Goal: Information Seeking & Learning: Understand process/instructions

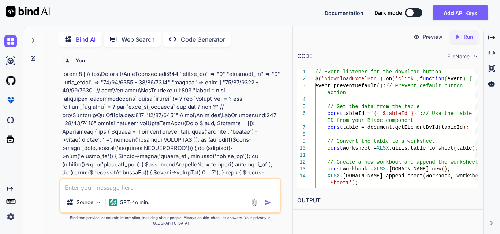
scroll to position [0, 78]
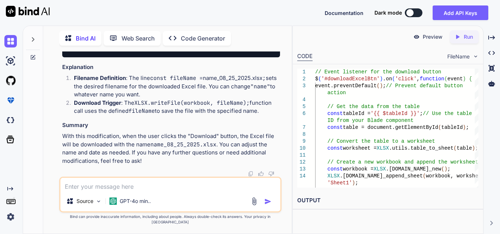
type textarea "x"
type textarea "w"
type textarea "x"
type textarea "we"
type textarea "x"
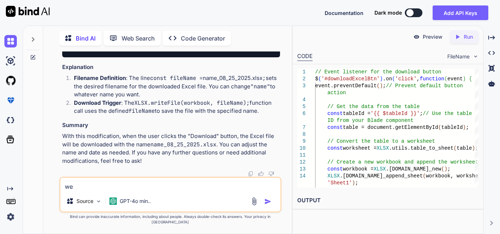
type textarea "we"
type textarea "x"
type textarea "we h"
type textarea "x"
type textarea "we ha"
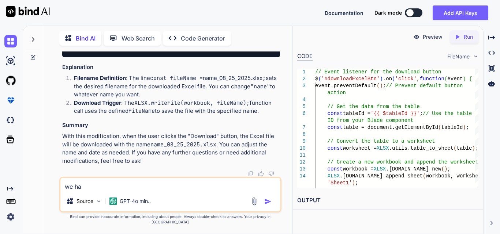
type textarea "x"
type textarea "we hav"
type textarea "x"
type textarea "we have"
type textarea "x"
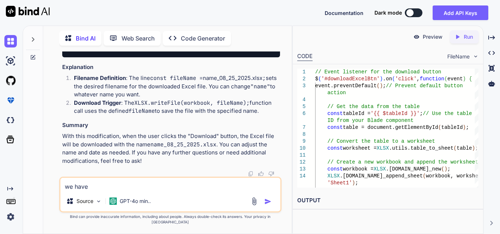
type textarea "we have"
type textarea "x"
type textarea "we have m"
type textarea "x"
type textarea "we have md"
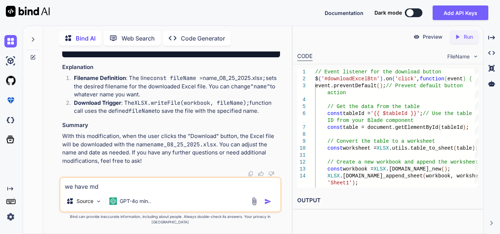
type textarea "x"
type textarea "we have mde"
type textarea "x"
type textarea "we have mded"
type textarea "x"
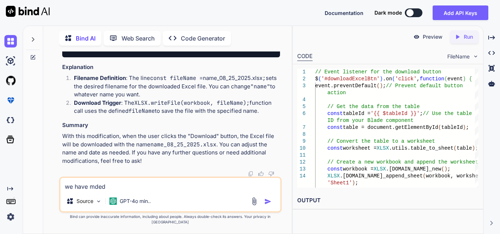
type textarea "we have mde"
type textarea "x"
type textarea "we have md"
type textarea "x"
type textarea "we have m"
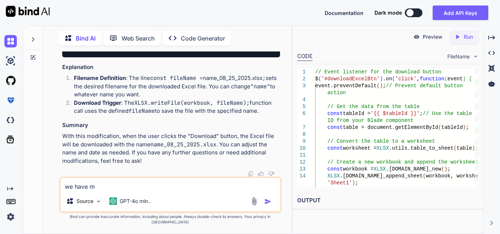
type textarea "x"
type textarea "we have me"
type textarea "x"
type textarea "we have med"
type textarea "x"
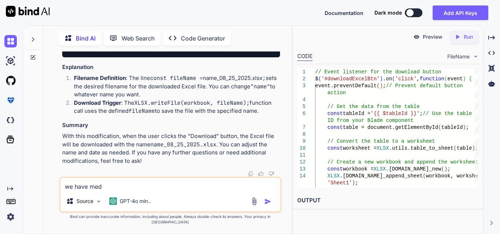
type textarea "we have medi"
type textarea "x"
type textarea "we have medic"
type textarea "x"
type textarea "we have medical"
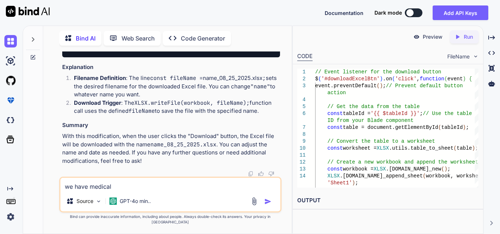
type textarea "x"
type textarea "we have medical"
type textarea "x"
type textarea "we have medical r"
type textarea "x"
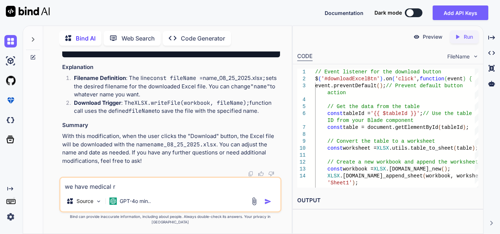
type textarea "we have medical re"
type textarea "x"
type textarea "we have medical rel"
type textarea "x"
type textarea "we have medical [MEDICAL_DATA]"
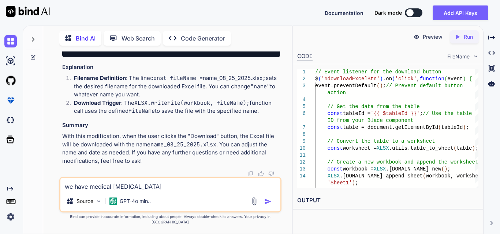
type textarea "x"
type textarea "we have medical relat"
type textarea "x"
type textarea "we have medical relate"
type textarea "x"
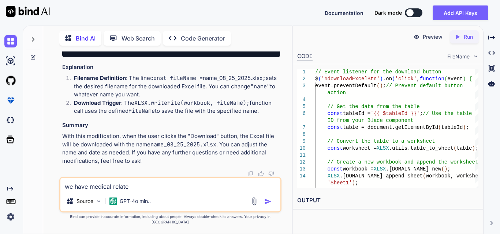
type textarea "we have medical related"
type textarea "x"
type textarea "we have medical related"
type textarea "x"
type textarea "we have medical related p"
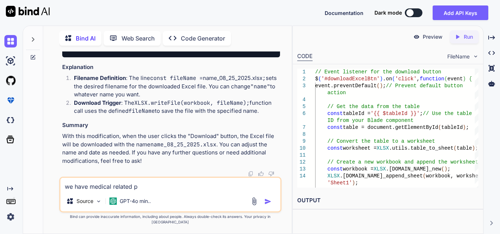
type textarea "x"
type textarea "we have medical related pr"
type textarea "x"
type textarea "we have medical related pro"
type textarea "x"
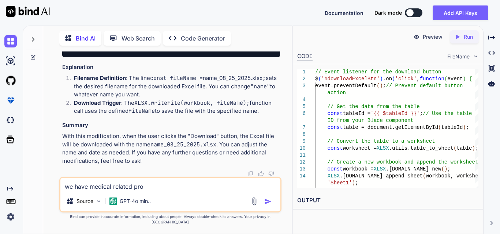
type textarea "we have medical related proj"
type textarea "x"
type textarea "we have medical related proje"
type textarea "x"
type textarea "we have medical related projec"
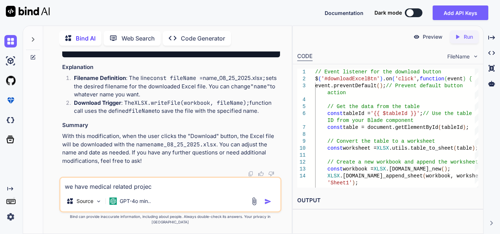
type textarea "x"
type textarea "we have medical related project"
type textarea "x"
type textarea "we have medical related project"
type textarea "x"
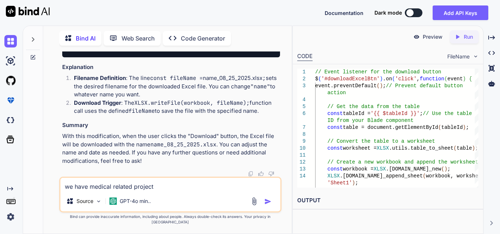
type textarea "we have medical related project i"
type textarea "x"
type textarea "we have medical related project i"
type textarea "x"
type textarea "we have medical related project i"
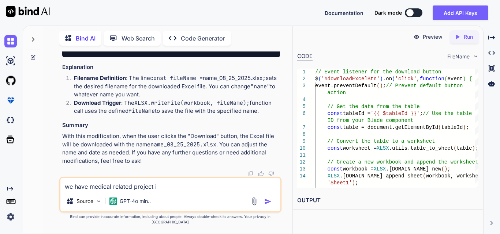
type textarea "x"
type textarea "we have medical related project im"
type textarea "x"
type textarea "we have medical related project i"
type textarea "x"
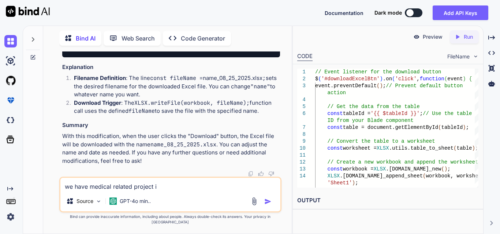
type textarea "we have medical related project in"
type textarea "x"
type textarea "we have medical related project in"
type textarea "x"
type textarea "we have medical related project in l"
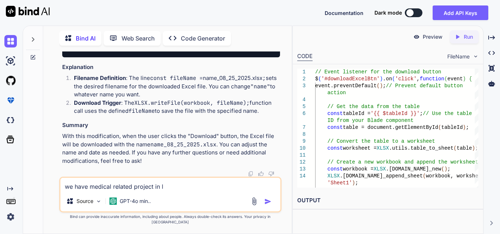
type textarea "x"
type textarea "we have medical related project in la"
type textarea "x"
type textarea "we have medical related project in [GEOGRAPHIC_DATA]"
type textarea "x"
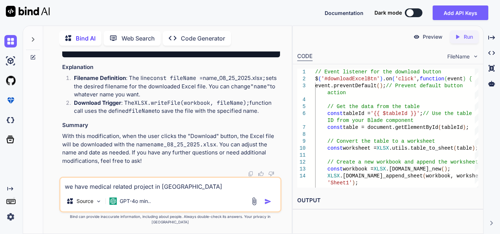
type textarea "we have medical related project in [GEOGRAPHIC_DATA]"
type textarea "x"
type textarea "we have medical related project in [GEOGRAPHIC_DATA]"
type textarea "x"
type textarea "we have medical related project in [GEOGRAPHIC_DATA]"
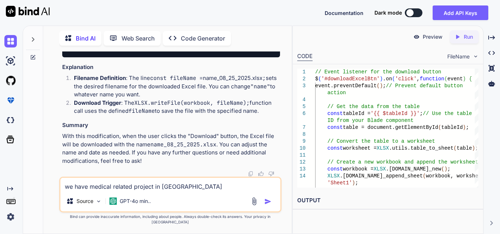
type textarea "x"
type textarea "we have medical related project in [GEOGRAPHIC_DATA]"
type textarea "x"
type textarea "we have medical related project in [GEOGRAPHIC_DATA]"
type textarea "x"
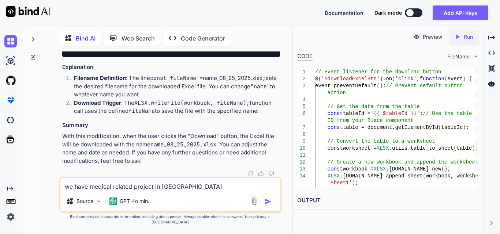
type textarea "we have medical related project in laravel b"
type textarea "x"
type textarea "we have medical related project in laravel bu"
type textarea "x"
type textarea "we have medical related project in [GEOGRAPHIC_DATA] but"
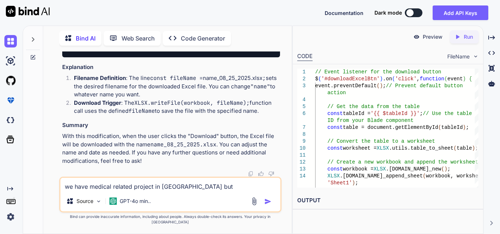
type textarea "x"
type textarea "we have medical related project in [GEOGRAPHIC_DATA] but"
type textarea "x"
type textarea "we have medical related project in [GEOGRAPHIC_DATA] but w"
type textarea "x"
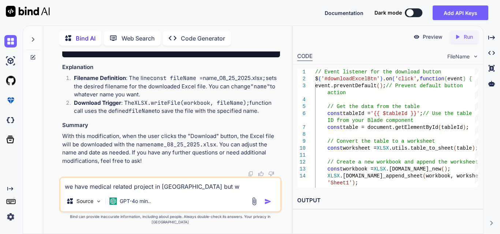
type textarea "we have medical related project in [GEOGRAPHIC_DATA] but we"
type textarea "x"
type textarea "we have medical related project in [GEOGRAPHIC_DATA] but we"
type textarea "x"
type textarea "we have medical related project in [GEOGRAPHIC_DATA] but we u"
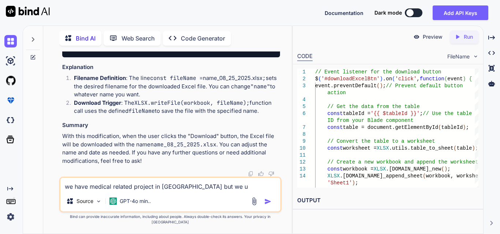
type textarea "x"
type textarea "we have medical related project in [GEOGRAPHIC_DATA] but we us"
type textarea "x"
type textarea "we have medical related project in [GEOGRAPHIC_DATA] but we use"
type textarea "x"
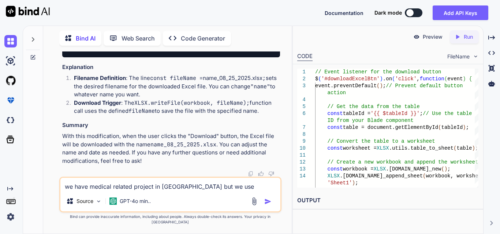
type textarea "we have medical related project in [GEOGRAPHIC_DATA] but we use"
type textarea "x"
type textarea "we have medical related project in [GEOGRAPHIC_DATA] but we use l"
type textarea "x"
type textarea "we have medical related project in [GEOGRAPHIC_DATA] but we use lo"
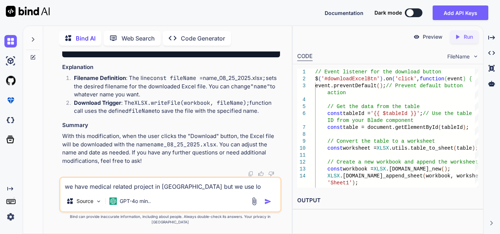
type textarea "x"
type textarea "we have medical related project in [GEOGRAPHIC_DATA] but we use loc"
type textarea "x"
type textarea "we have medical related project in [GEOGRAPHIC_DATA] but we use loca"
type textarea "x"
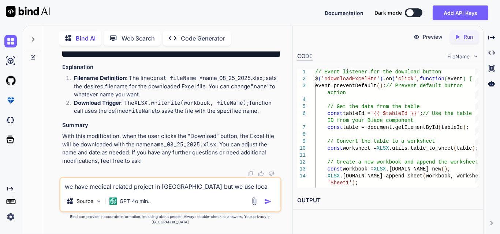
type textarea "we have medical related project in [GEOGRAPHIC_DATA] but we use local"
type textarea "x"
type textarea "we have medical related project in [GEOGRAPHIC_DATA] but we use local"
type textarea "x"
type textarea "we have medical related project in [GEOGRAPHIC_DATA] but we use local s"
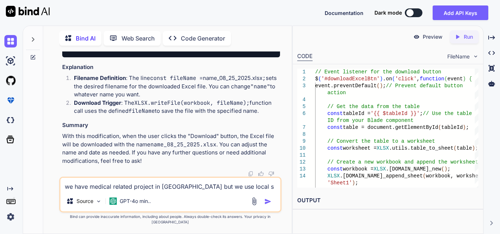
type textarea "x"
type textarea "we have medical related project in [GEOGRAPHIC_DATA] but we use local st"
type textarea "x"
type textarea "we have medical related project in [GEOGRAPHIC_DATA] but we use local sto"
type textarea "x"
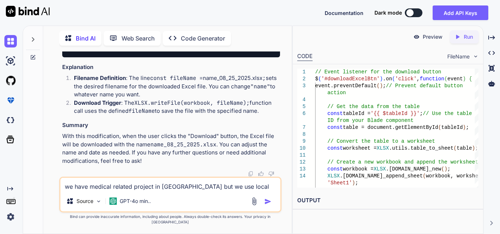
type textarea "we have medical related project in [GEOGRAPHIC_DATA] but we use local stor"
type textarea "x"
type textarea "we have medical related project in [GEOGRAPHIC_DATA] but we use local stora"
type textarea "x"
type textarea "we have medical related project in [GEOGRAPHIC_DATA] but we use local storae"
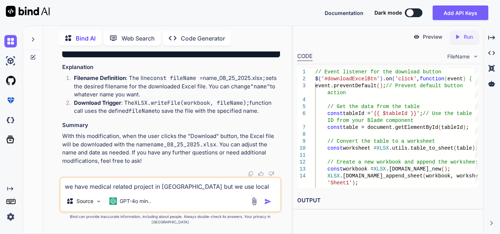
type textarea "x"
type textarea "we have medical related project in [GEOGRAPHIC_DATA] but we use local stora"
type textarea "x"
type textarea "we have medical related project in [GEOGRAPHIC_DATA] but we use local storag"
type textarea "x"
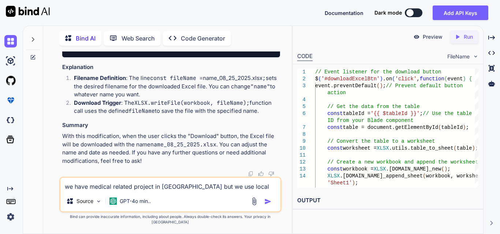
type textarea "we have medical related project in [GEOGRAPHIC_DATA] but we use local storage"
type textarea "x"
type textarea "we have medical related project in [GEOGRAPHIC_DATA] but we use local storage"
type textarea "x"
type textarea "we have medical related project in [GEOGRAPHIC_DATA] but we use local storage o"
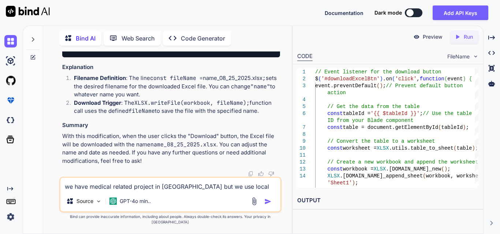
type textarea "x"
type textarea "we have medical related project in [GEOGRAPHIC_DATA] but we use local storage of"
type textarea "x"
type textarea "we have medical related project in [GEOGRAPHIC_DATA] but we use local storage of"
type textarea "x"
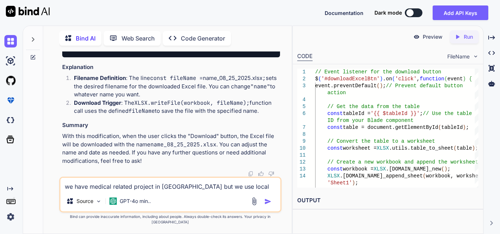
type textarea "we have medical related project in [GEOGRAPHIC_DATA] but we use local storage o…"
type textarea "x"
type textarea "we have medical related project in [GEOGRAPHIC_DATA] but we use local storage o…"
type textarea "x"
type textarea "we have medical related project in [GEOGRAPHIC_DATA] but we use local storage o…"
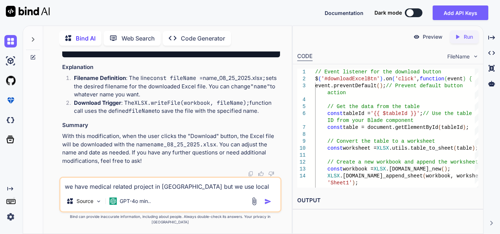
type textarea "x"
type textarea "we have medical related project in [GEOGRAPHIC_DATA] but we use local storage o…"
type textarea "x"
type textarea "we have medical related project in [GEOGRAPHIC_DATA] but we use local storage o…"
type textarea "x"
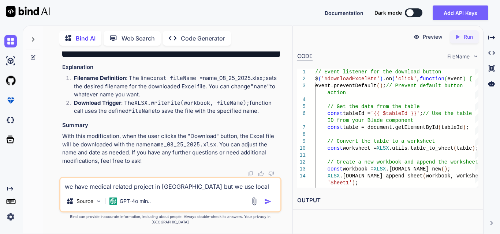
type textarea "we have medical related project in [GEOGRAPHIC_DATA] but we use local storage o…"
type textarea "x"
type textarea "we have medical related project in [GEOGRAPHIC_DATA] but we use local storage o…"
type textarea "x"
type textarea "we have medical related project in [GEOGRAPHIC_DATA] but we use local storage o…"
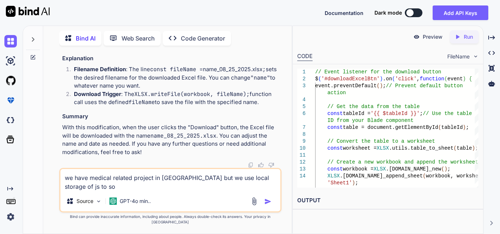
type textarea "x"
type textarea "we have medical related project in [GEOGRAPHIC_DATA] but we use local storage o…"
type textarea "x"
type textarea "we have medical related project in [GEOGRAPHIC_DATA] but we use local storage o…"
type textarea "x"
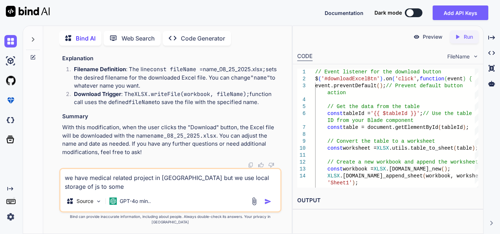
type textarea "we have medical related project in [GEOGRAPHIC_DATA] but we use local storage o…"
type textarea "x"
type textarea "we have medical related project in [GEOGRAPHIC_DATA] but we use local storage o…"
type textarea "x"
type textarea "we have medical related project in [GEOGRAPHIC_DATA] but we use local storage o…"
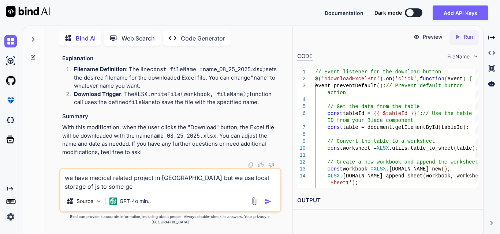
type textarea "x"
type textarea "we have medical related project in [GEOGRAPHIC_DATA] but we use local storage o…"
type textarea "x"
type textarea "we have medical related project in [GEOGRAPHIC_DATA] but we use local storage o…"
type textarea "x"
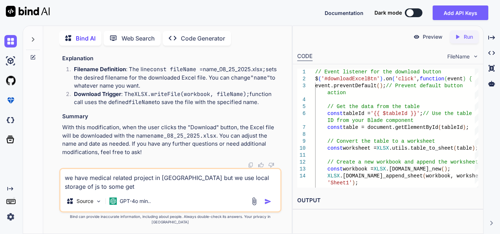
type textarea "we have medical related project in [GEOGRAPHIC_DATA] but we use local storage o…"
type textarea "x"
type textarea "we have medical related project in [GEOGRAPHIC_DATA] but we use local storage o…"
type textarea "x"
type textarea "we have medical related project in [GEOGRAPHIC_DATA] but we use local storage o…"
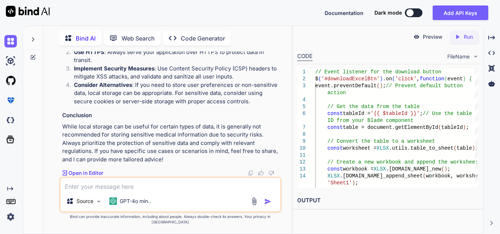
scroll to position [36029, 0]
click at [98, 185] on textarea at bounding box center [170, 184] width 220 height 13
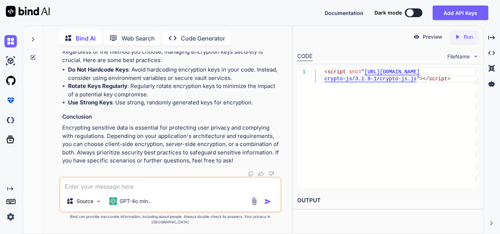
scroll to position [36647, 0]
drag, startPoint x: 205, startPoint y: 110, endPoint x: 215, endPoint y: 110, distance: 10.2
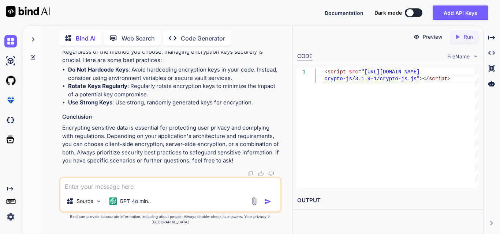
click at [119, 187] on textarea at bounding box center [170, 184] width 220 height 13
paste textarea "localStorage.setItem('filteredIVRData', JSON.stringify([DOMAIN_NAME])); localSt…"
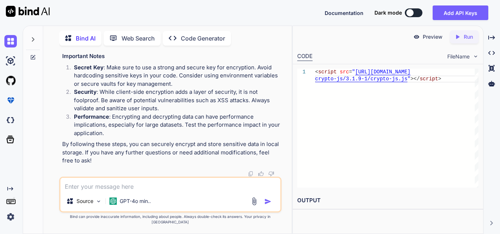
scroll to position [37123, 0]
drag, startPoint x: 71, startPoint y: 75, endPoint x: 257, endPoint y: 93, distance: 187.1
drag, startPoint x: 68, startPoint y: 69, endPoint x: 261, endPoint y: 94, distance: 195.0
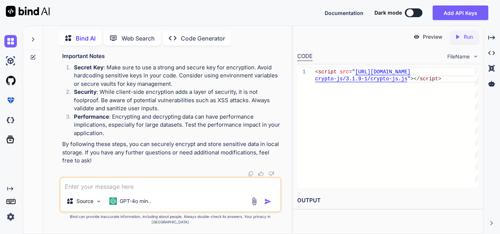
drag, startPoint x: 143, startPoint y: 61, endPoint x: 261, endPoint y: 64, distance: 118.5
click at [261, 41] on code "// Decrypt filteredIVRData const encryptedIVRData = localStorage . getItem ( 'f…" at bounding box center [505, 29] width 875 height 23
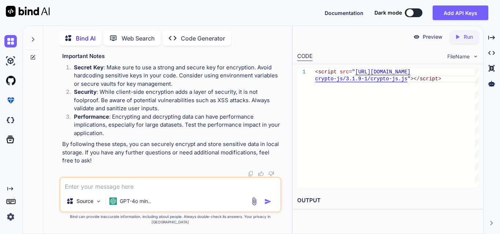
click at [261, 41] on code "// Decrypt filteredIVRData const encryptedIVRData = localStorage . getItem ( 'f…" at bounding box center [505, 29] width 875 height 23
drag, startPoint x: 228, startPoint y: 130, endPoint x: 305, endPoint y: 133, distance: 77.6
click at [305, 133] on div "Bind AI Web Search Created with Pixso. Code Generator You Bind AI To handle the…" at bounding box center [261, 130] width 477 height 209
click at [216, 46] on div "// Decrypt filteredIVRData const encryptedIVRData = localStorage . getItem ( 'f…" at bounding box center [171, 29] width 218 height 34
